Goal: Use online tool/utility

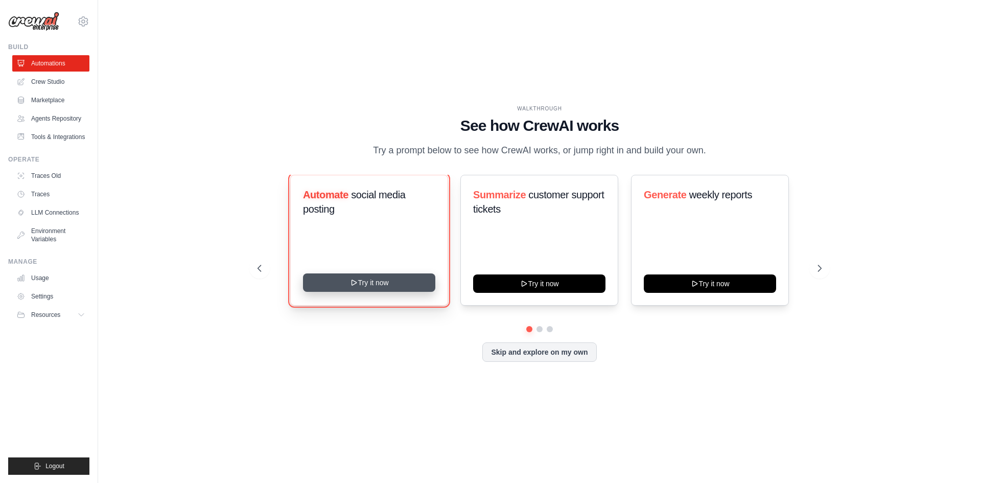
click at [351, 285] on icon at bounding box center [353, 282] width 5 height 5
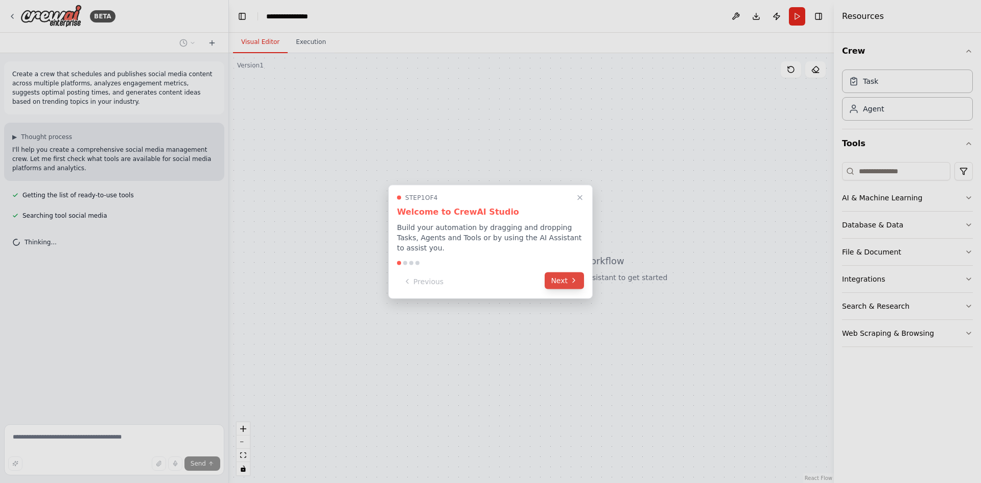
click at [568, 272] on button "Next" at bounding box center [563, 280] width 39 height 17
